Goal: Task Accomplishment & Management: Complete application form

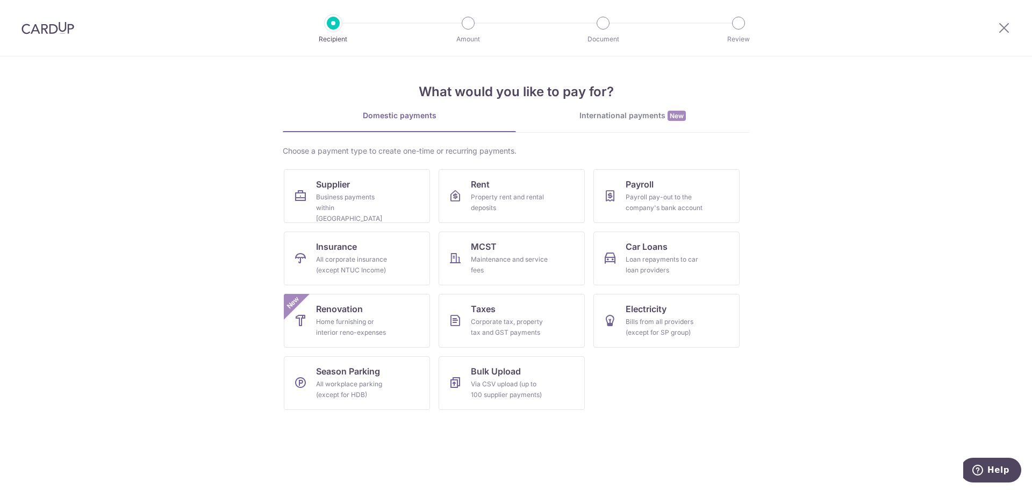
click at [644, 121] on div "International payments New" at bounding box center [632, 115] width 233 height 11
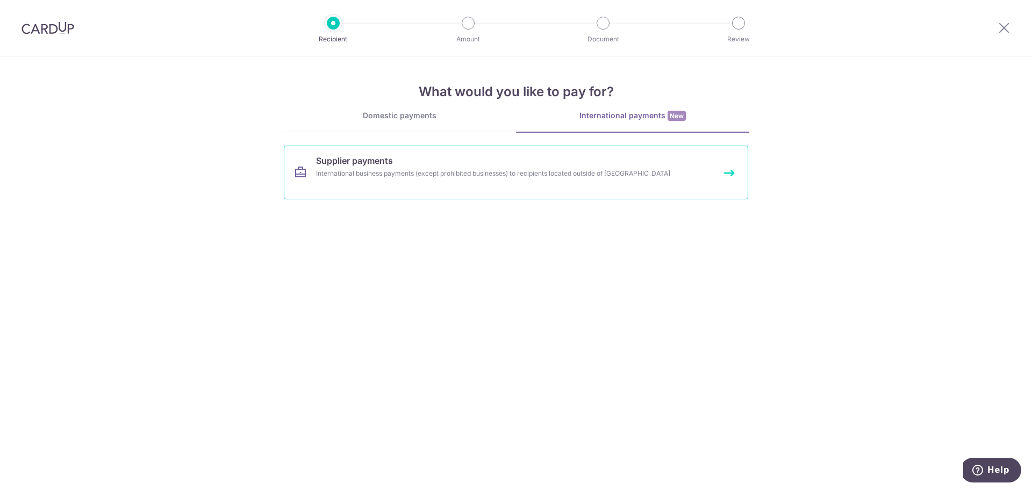
click at [577, 160] on link "Supplier payments International business payments (except prohibited businesses…" at bounding box center [516, 173] width 464 height 54
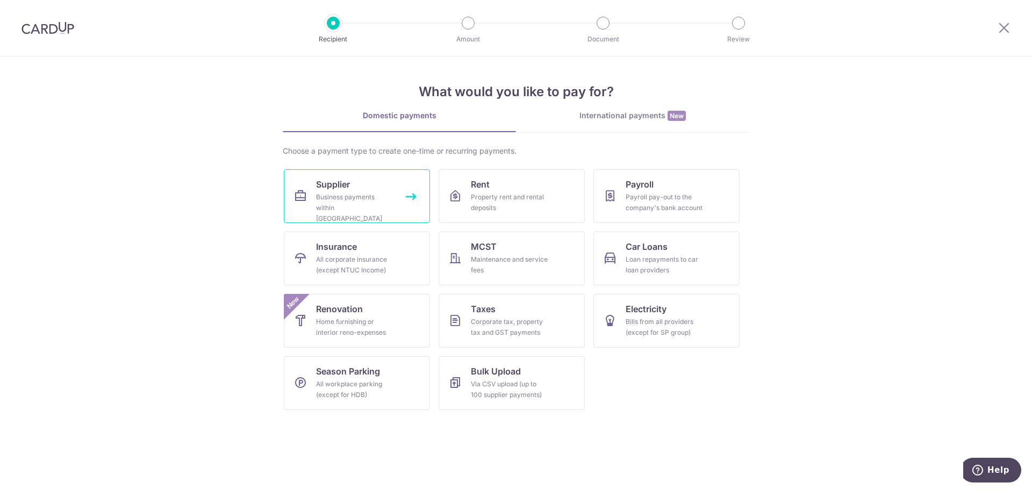
click at [369, 188] on link "Supplier Business payments within Singapore" at bounding box center [357, 196] width 146 height 54
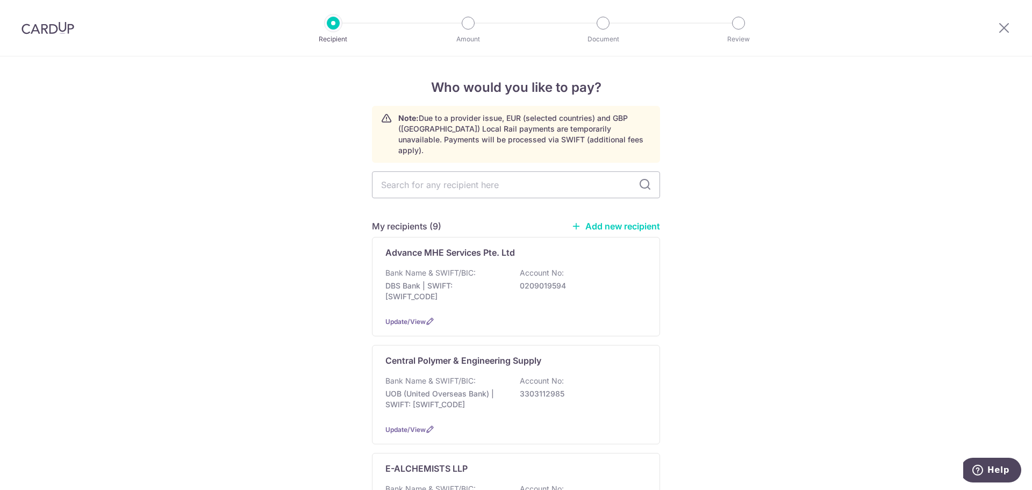
click at [602, 221] on link "Add new recipient" at bounding box center [615, 226] width 89 height 11
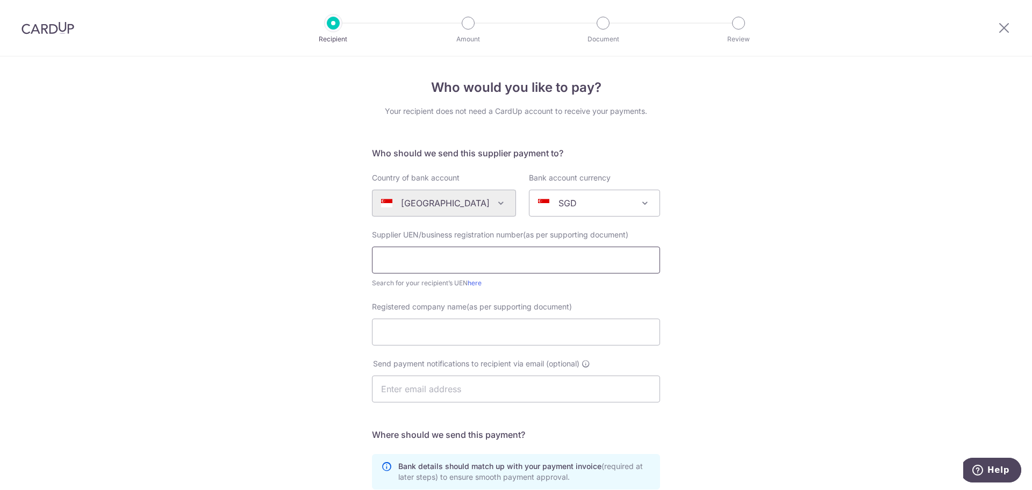
click at [506, 261] on input "text" at bounding box center [516, 260] width 288 height 27
click at [741, 309] on div "Who would you like to pay? Your recipient does not need a CardUp account to rec…" at bounding box center [516, 381] width 1032 height 651
